Goal: Task Accomplishment & Management: Use online tool/utility

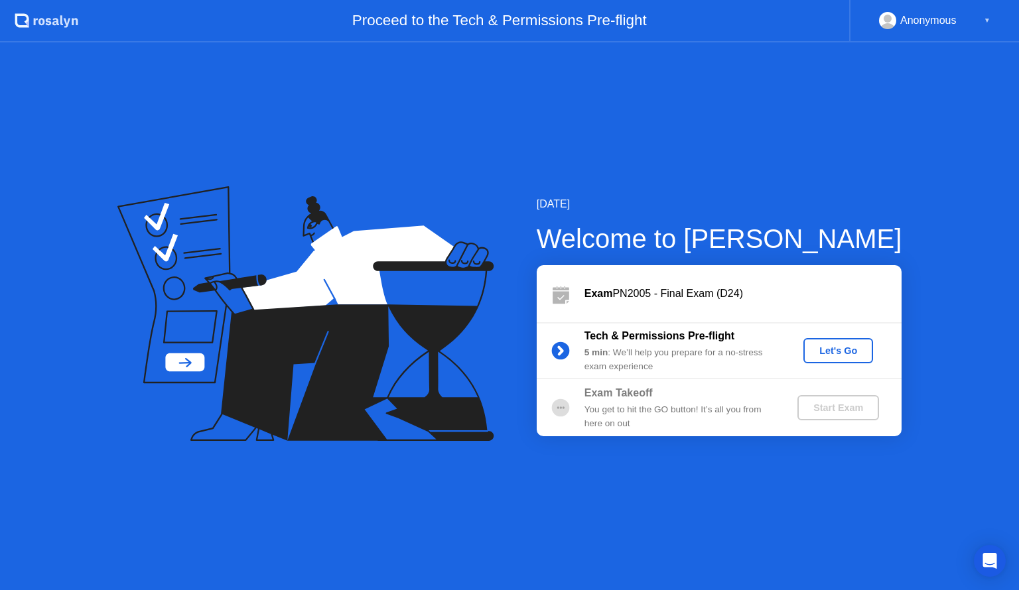
click at [856, 346] on div "Let's Go" at bounding box center [838, 351] width 59 height 11
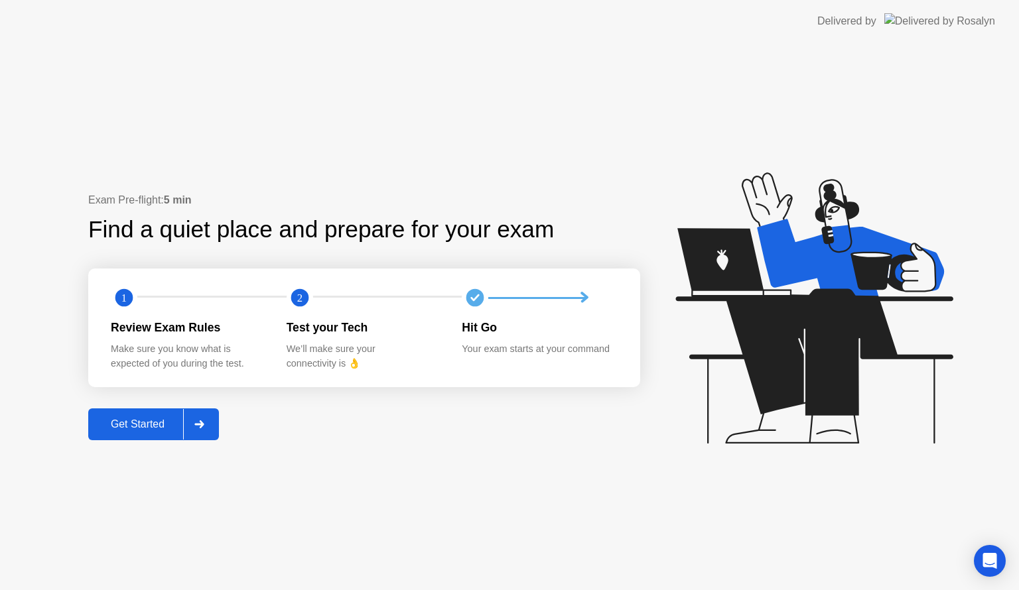
click at [119, 425] on div "Get Started" at bounding box center [137, 425] width 91 height 12
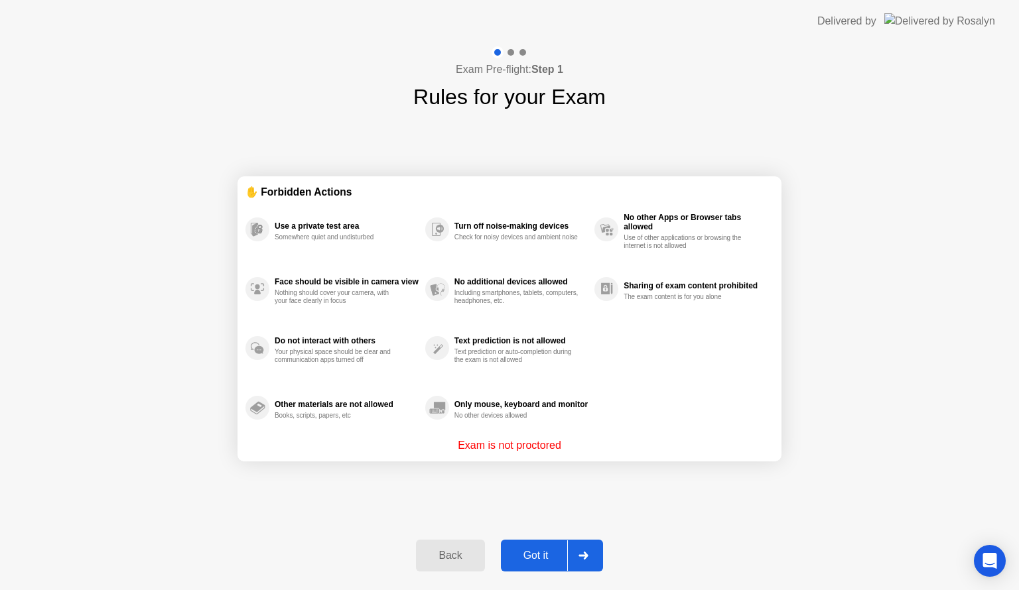
click at [547, 556] on div "Got it" at bounding box center [536, 556] width 62 height 12
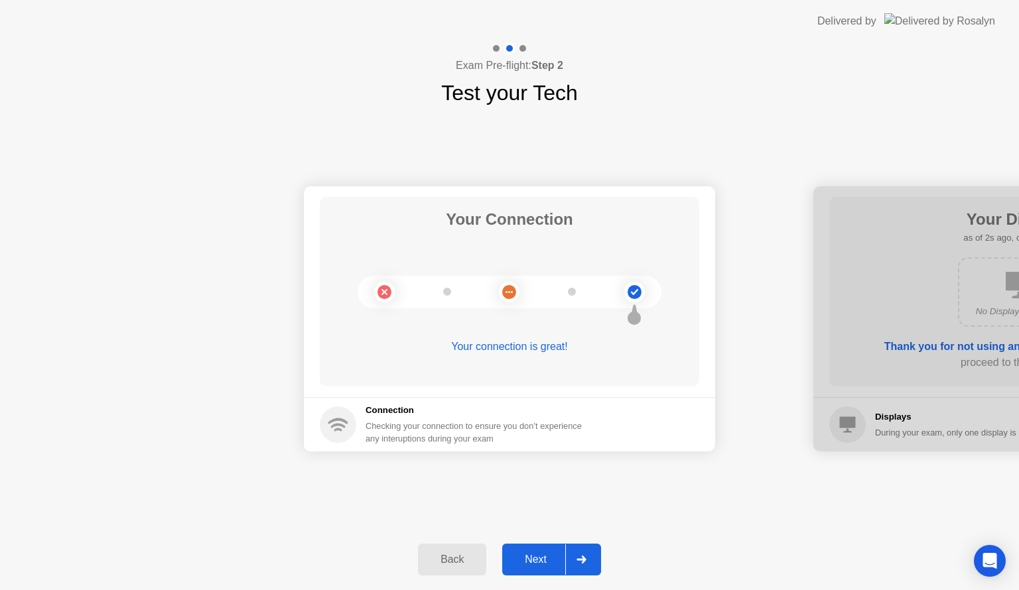
click at [537, 560] on div "Next" at bounding box center [535, 560] width 59 height 12
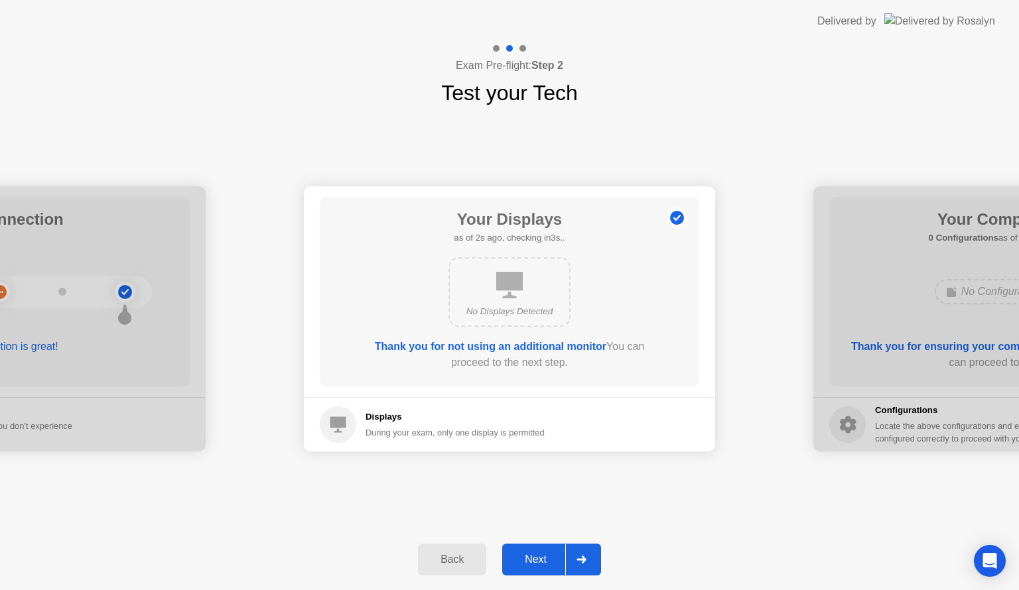
click at [537, 560] on div "Next" at bounding box center [535, 560] width 59 height 12
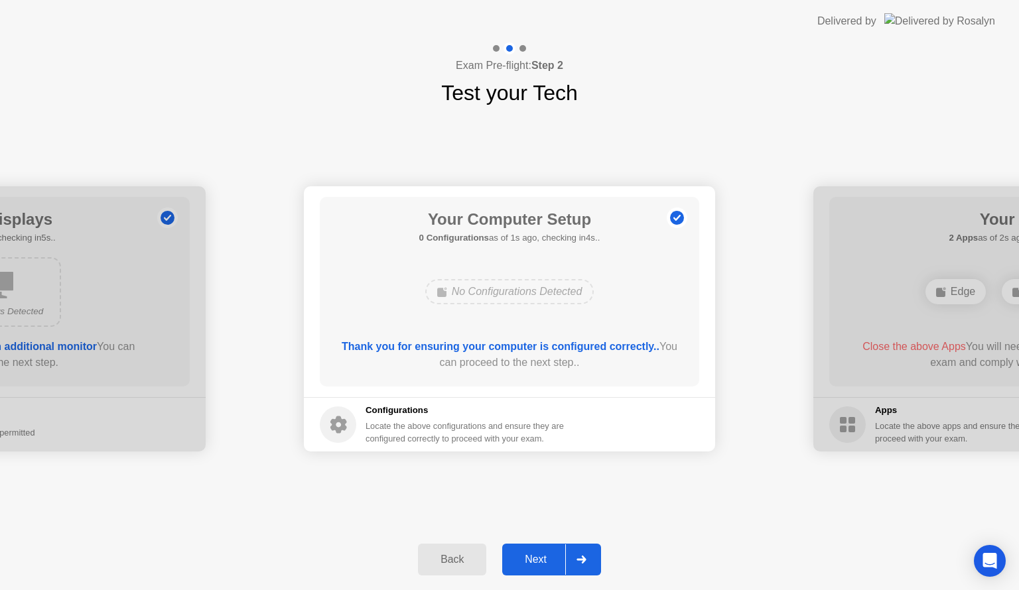
click at [537, 560] on div "Next" at bounding box center [535, 560] width 59 height 12
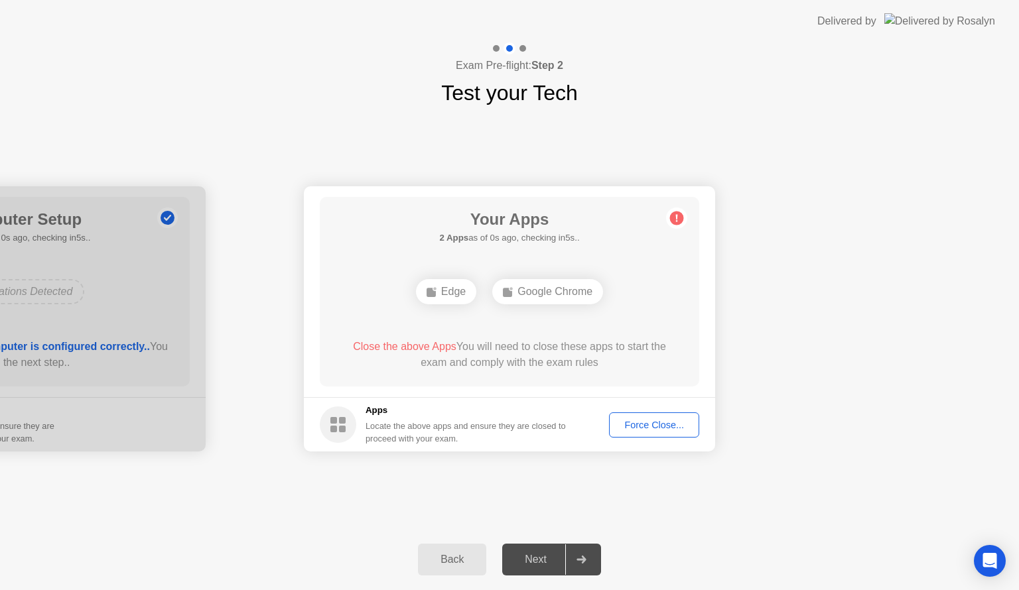
click at [645, 417] on button "Force Close..." at bounding box center [654, 425] width 90 height 25
click at [638, 423] on div "Force Close..." at bounding box center [654, 425] width 81 height 11
click at [641, 427] on div "Force Close..." at bounding box center [654, 425] width 81 height 11
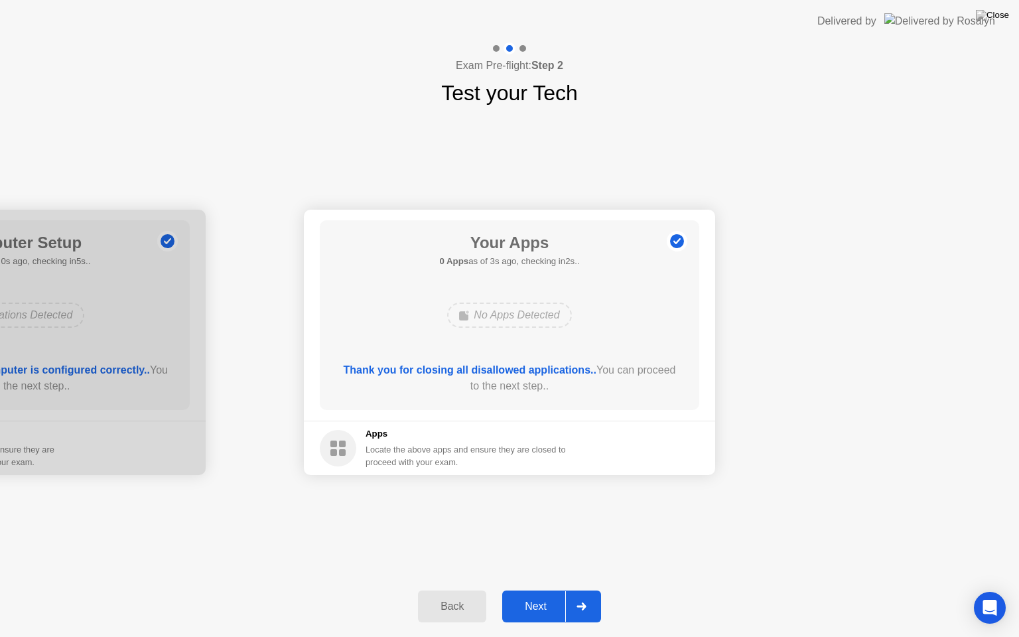
click at [536, 590] on div "Next" at bounding box center [535, 606] width 59 height 12
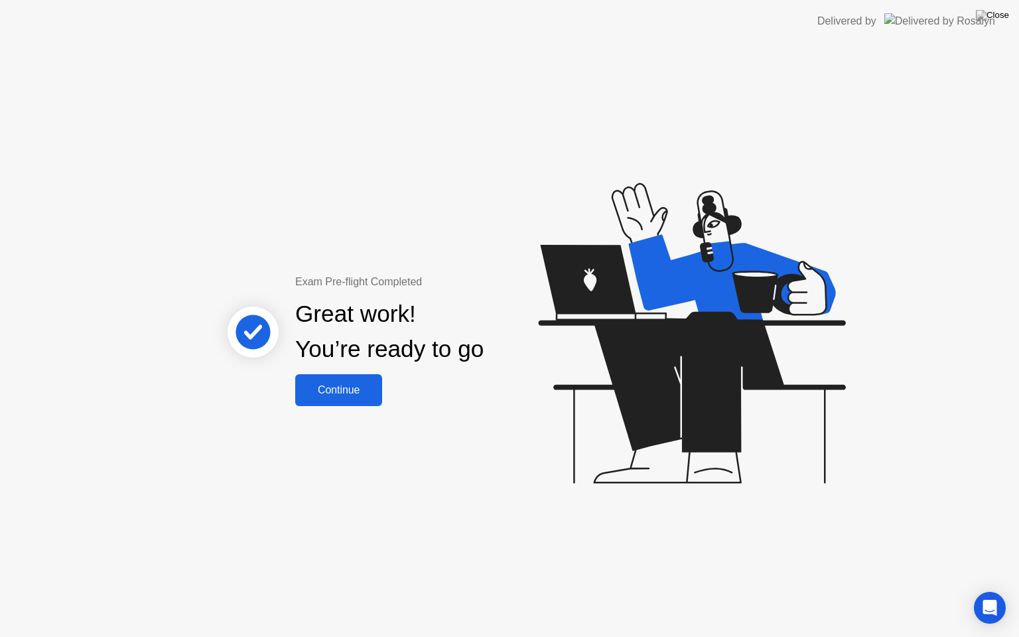
click at [345, 392] on div "Continue" at bounding box center [338, 390] width 79 height 12
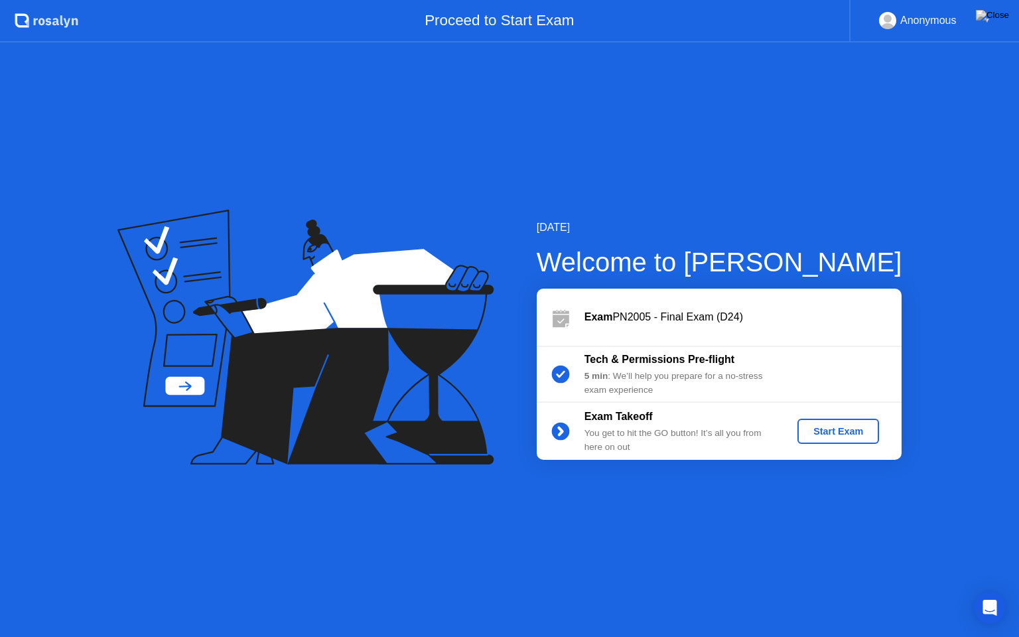
click at [817, 423] on button "Start Exam" at bounding box center [838, 431] width 82 height 25
